Goal: Task Accomplishment & Management: Use online tool/utility

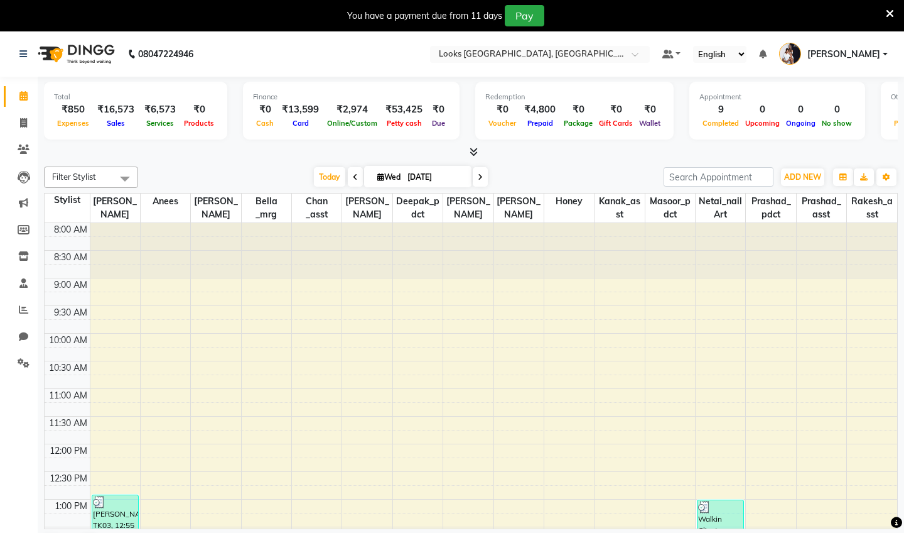
drag, startPoint x: 0, startPoint y: 0, endPoint x: 475, endPoint y: 147, distance: 497.0
click at [475, 147] on icon at bounding box center [474, 151] width 8 height 9
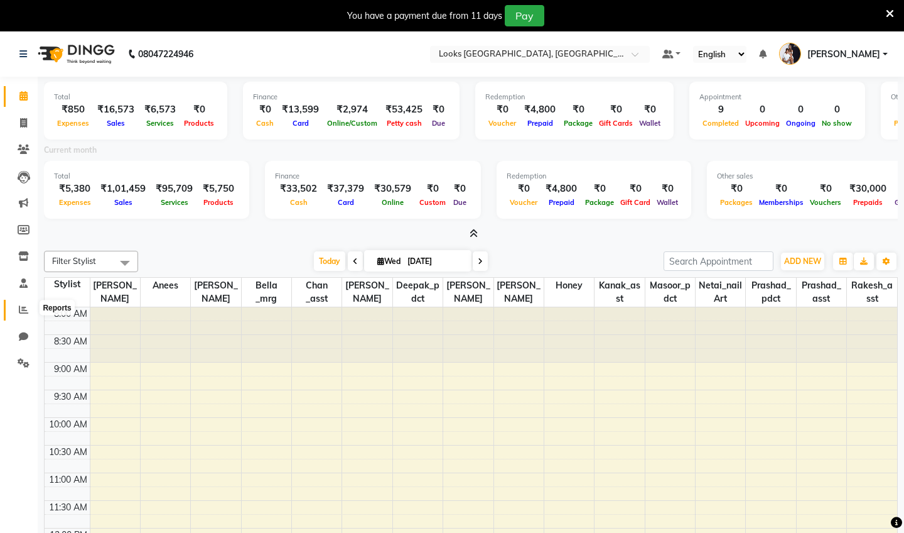
click at [18, 309] on span at bounding box center [24, 310] width 22 height 14
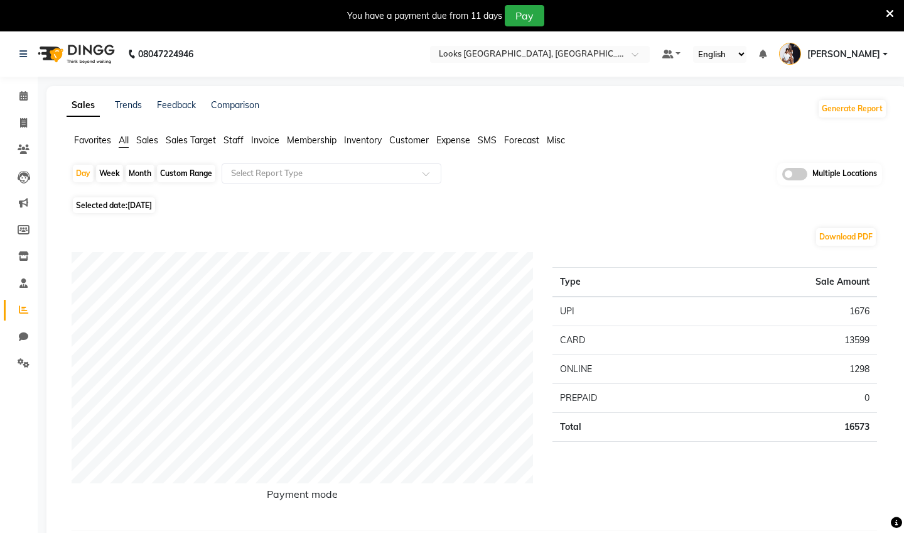
click at [133, 173] on div "Month" at bounding box center [140, 174] width 29 height 18
select select "9"
select select "2025"
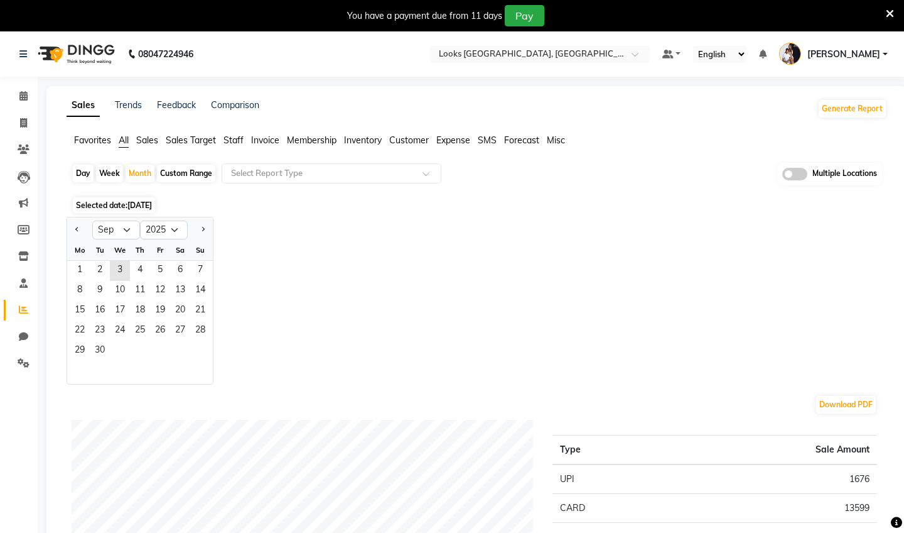
click at [72, 259] on div "Mo" at bounding box center [80, 250] width 20 height 20
click at [76, 262] on span "1" at bounding box center [80, 271] width 20 height 20
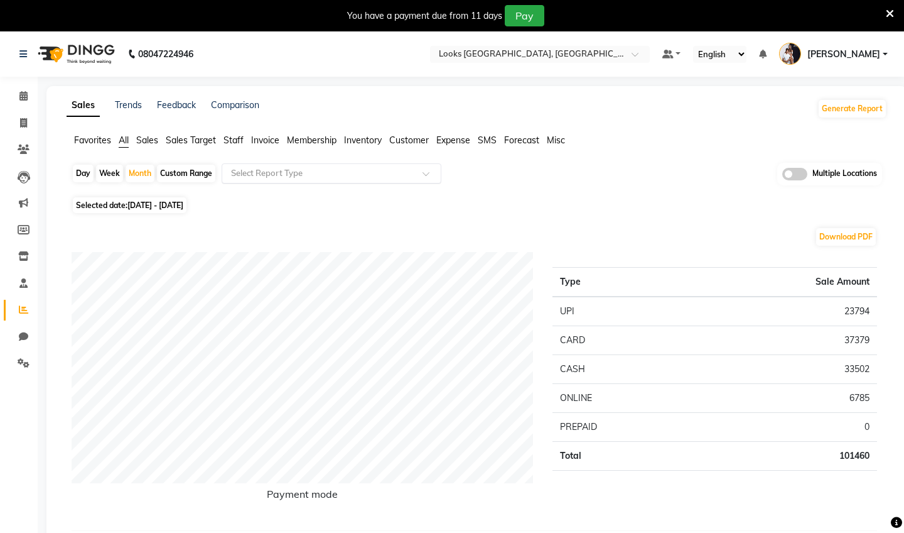
click at [290, 169] on input "text" at bounding box center [319, 173] width 181 height 13
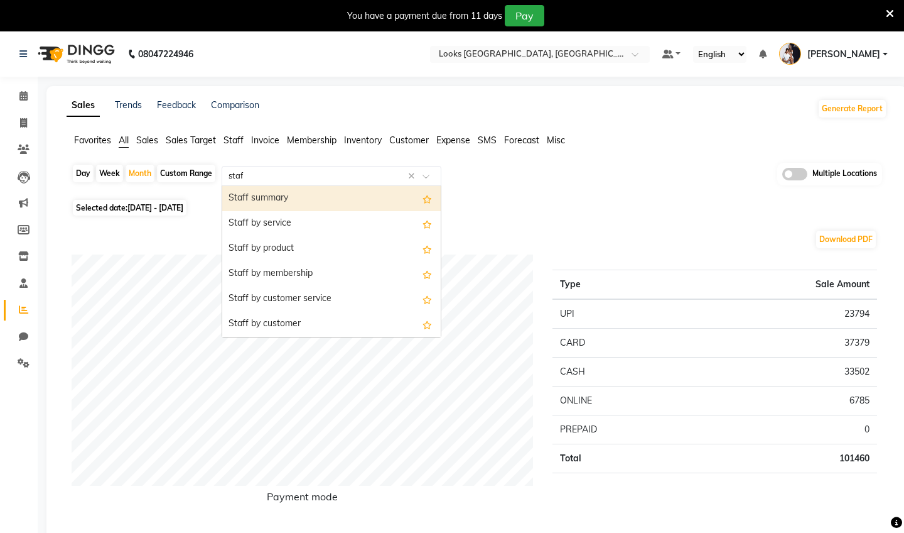
type input "staff"
click at [291, 203] on div "Staff summary" at bounding box center [331, 198] width 219 height 25
select select "filtered_report"
select select "pdf"
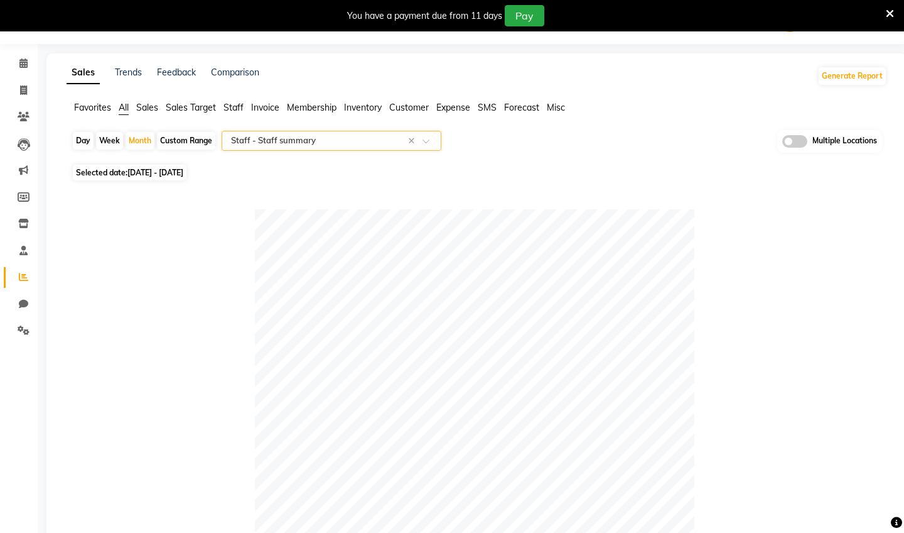
scroll to position [38, 0]
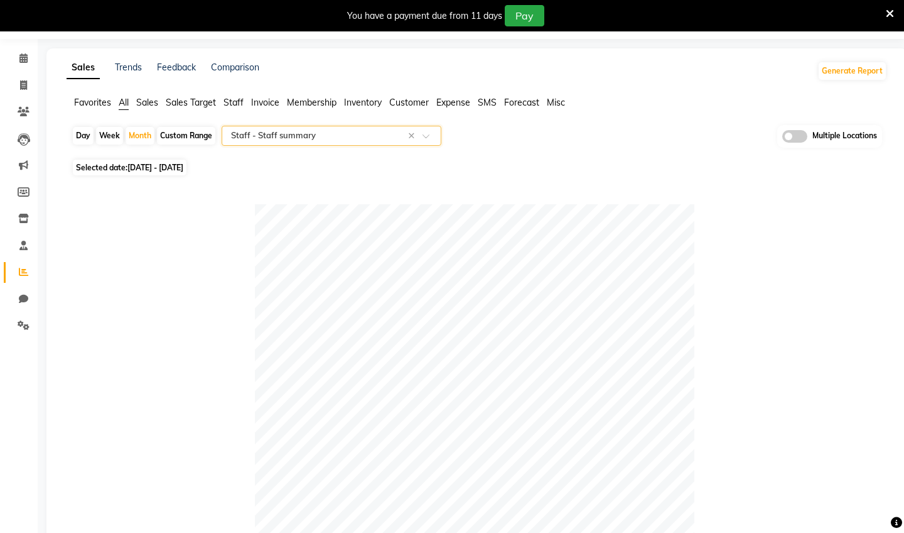
click at [85, 138] on div "Day" at bounding box center [83, 136] width 21 height 18
select select "9"
select select "2025"
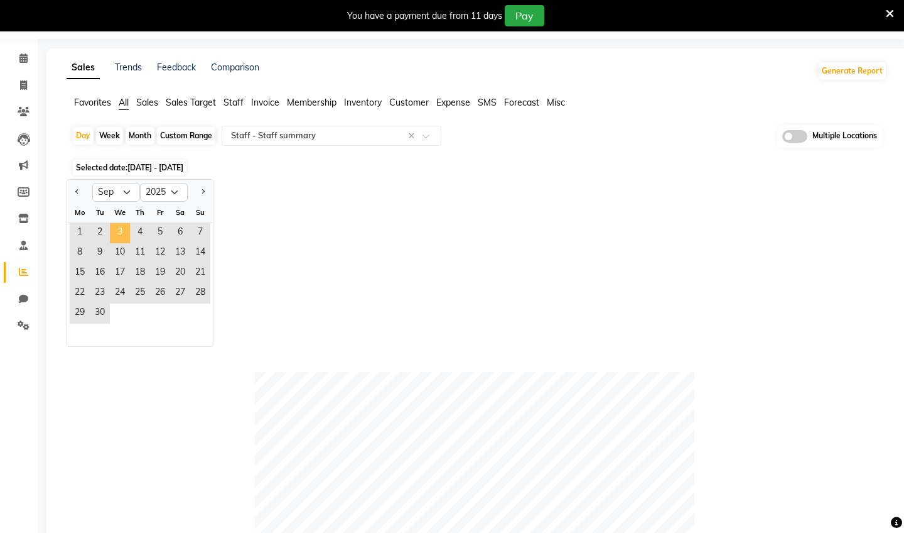
click at [120, 230] on span "3" at bounding box center [120, 233] width 20 height 20
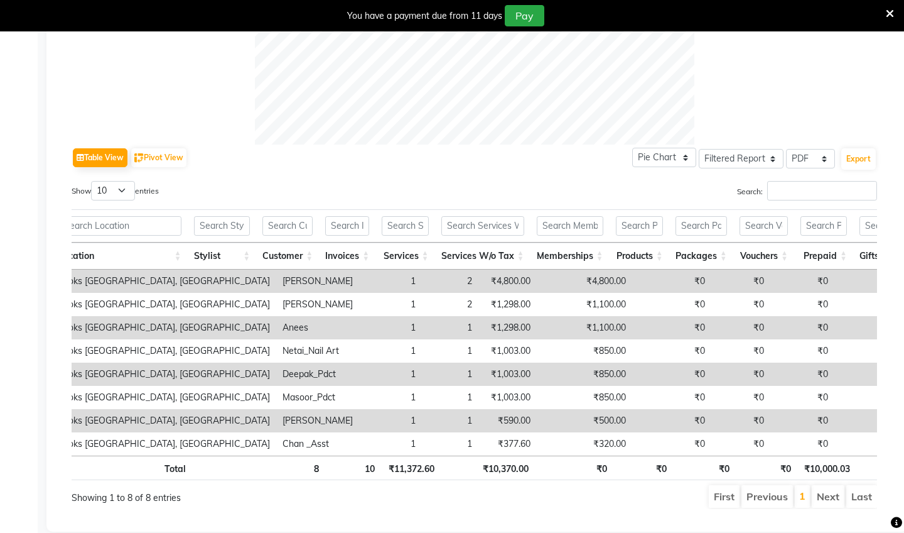
scroll to position [0, 0]
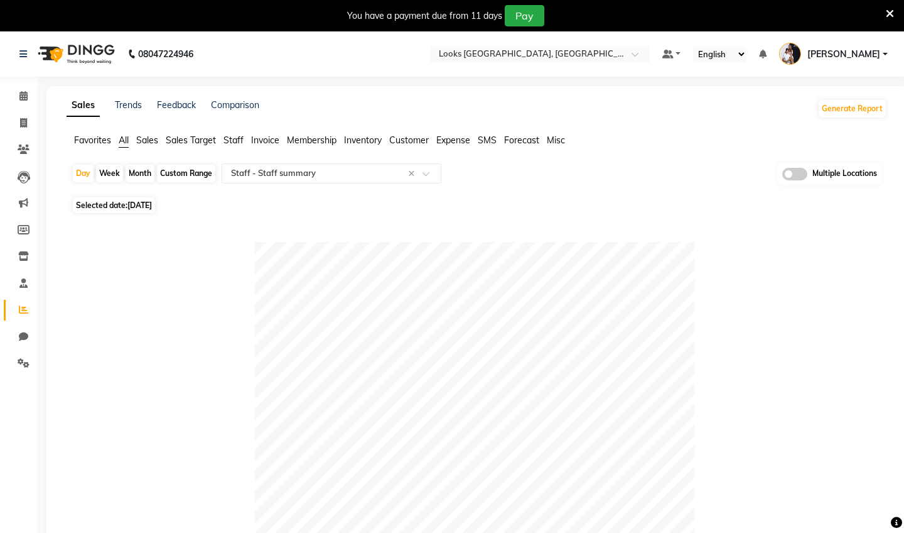
click at [146, 174] on div "Month" at bounding box center [140, 174] width 29 height 18
select select "9"
select select "2025"
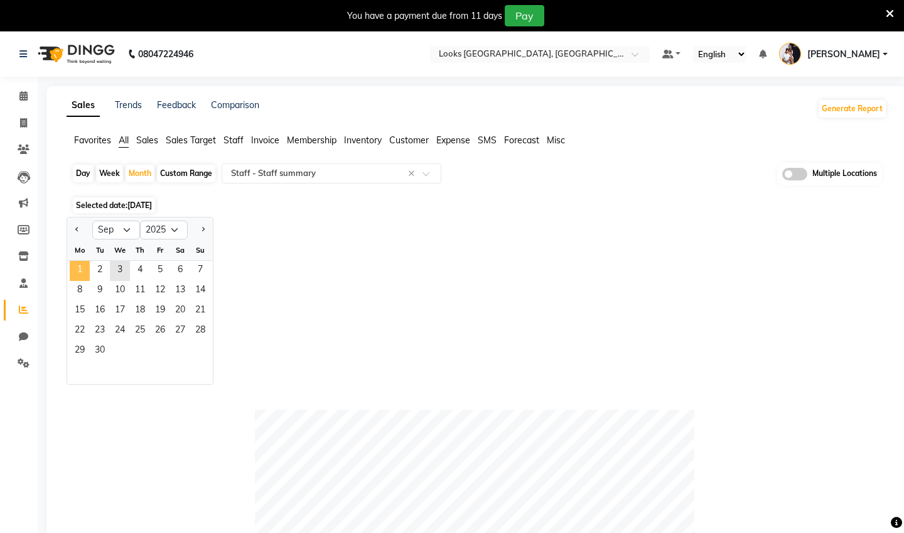
click at [79, 268] on span "1" at bounding box center [80, 271] width 20 height 20
